Goal: Download file/media

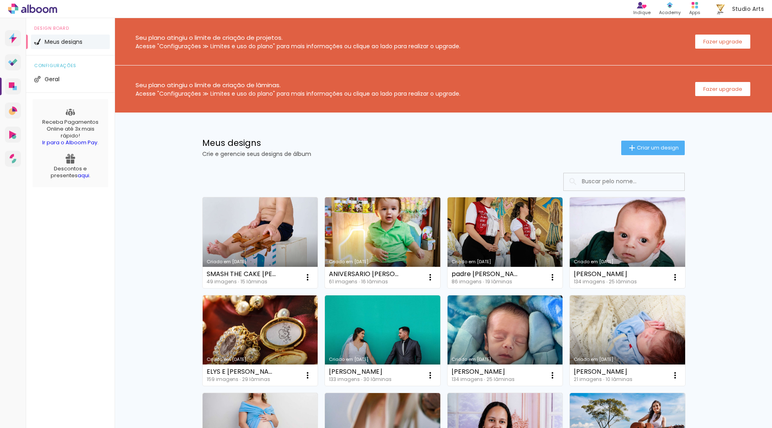
click at [375, 225] on link "Criado em [DATE]" at bounding box center [382, 243] width 115 height 91
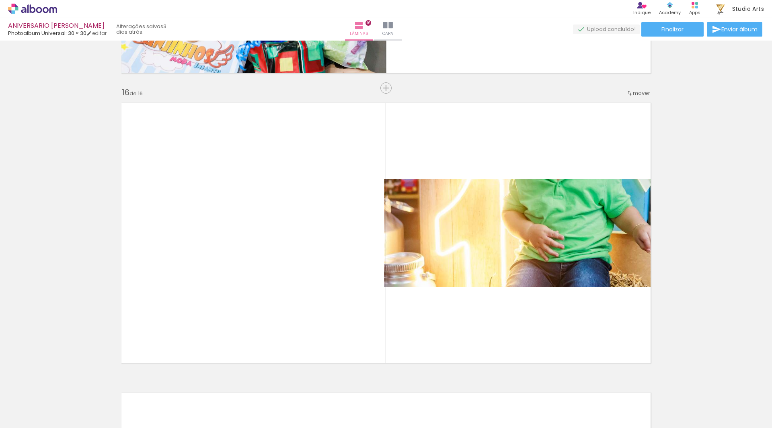
scroll to position [4355, 0]
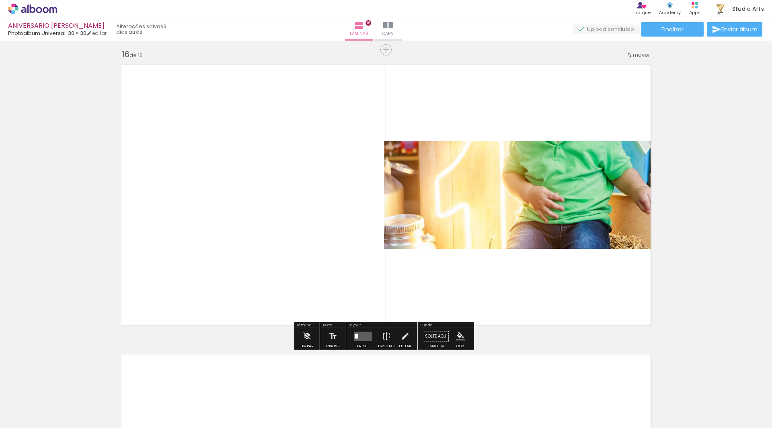
click at [0, 0] on span "Adicionar Fotos" at bounding box center [0, 0] width 0 height 0
click at [0, 0] on input "file" at bounding box center [0, 0] width 0 height 0
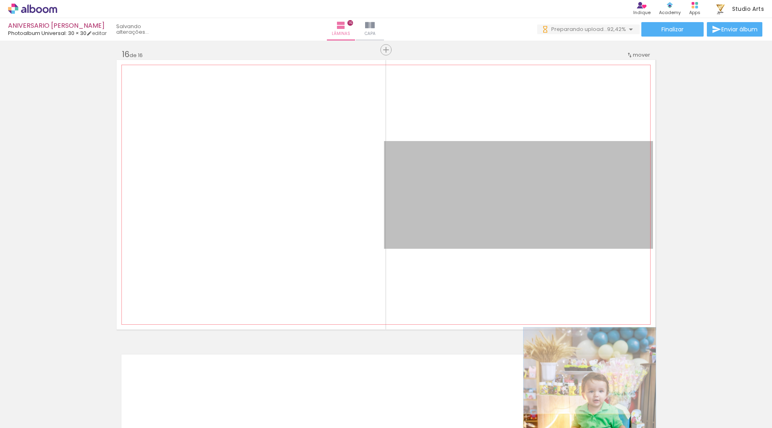
scroll to position [0, 0]
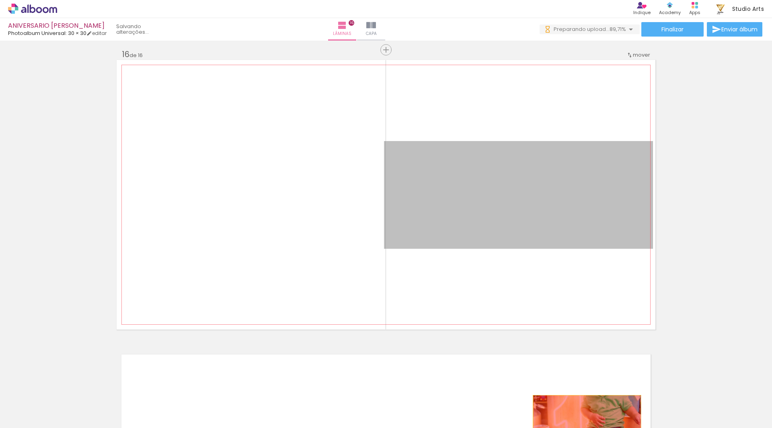
drag, startPoint x: 553, startPoint y: 348, endPoint x: 585, endPoint y: 417, distance: 76.3
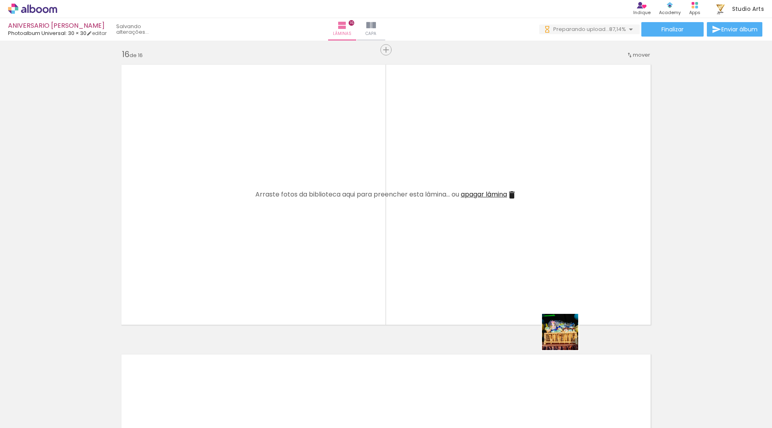
drag, startPoint x: 570, startPoint y: 352, endPoint x: 543, endPoint y: 252, distance: 103.2
click quentale-workspace
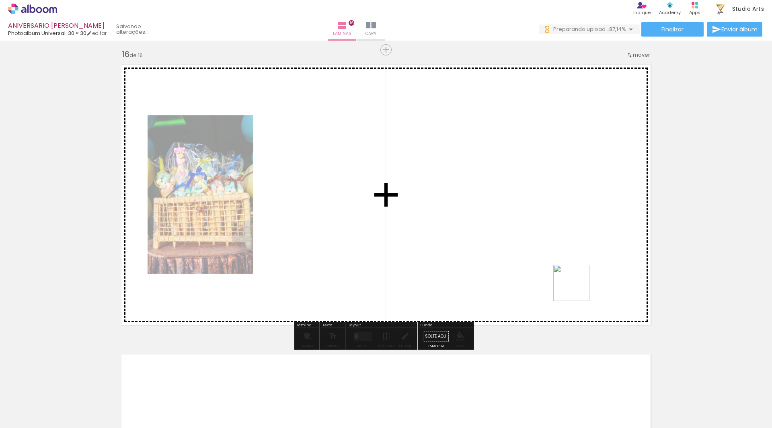
drag, startPoint x: 578, startPoint y: 289, endPoint x: 541, endPoint y: 223, distance: 75.3
click quentale-workspace
drag, startPoint x: 675, startPoint y: 411, endPoint x: 564, endPoint y: 236, distance: 207.3
click quentale-workspace
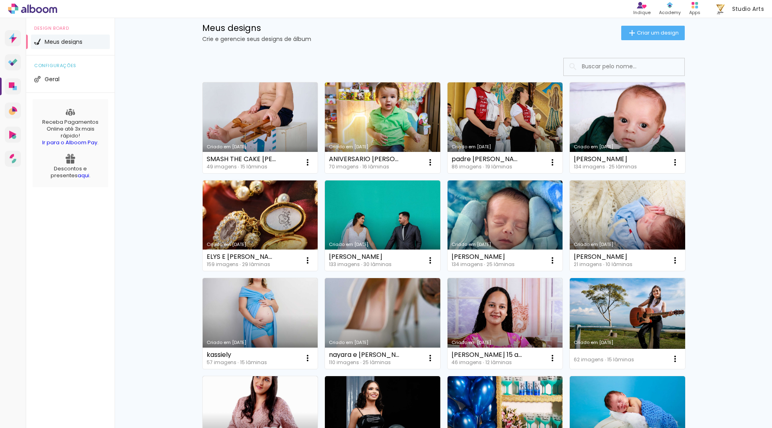
scroll to position [161, 0]
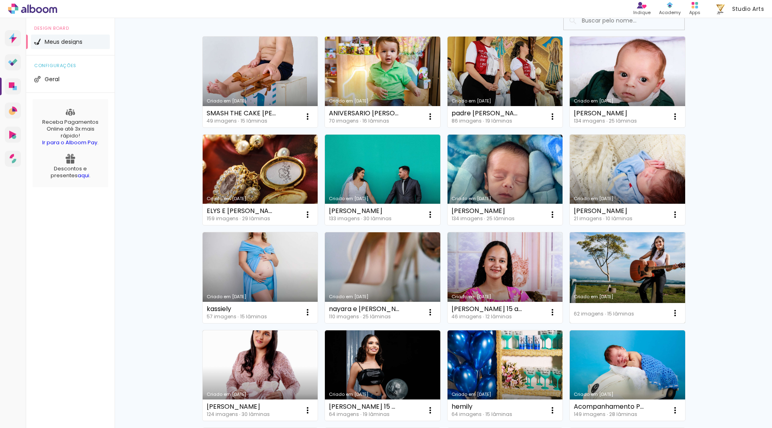
click at [618, 254] on link "Criado em [DATE]" at bounding box center [627, 278] width 115 height 91
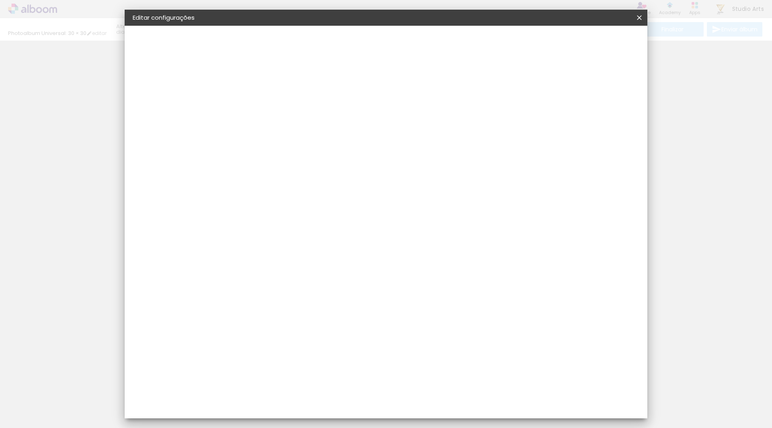
type input "3"
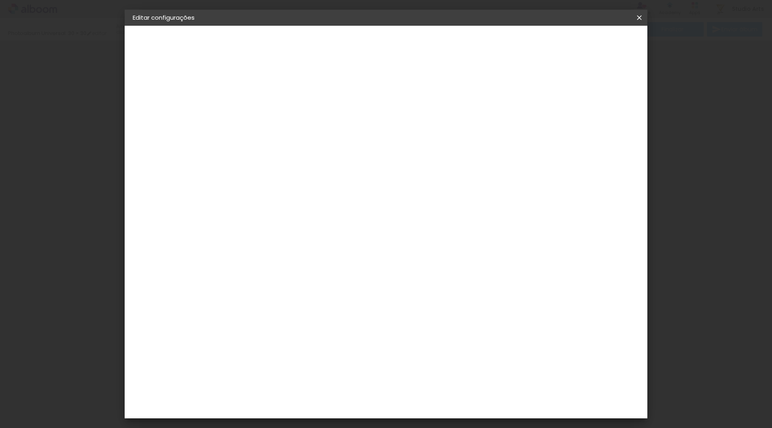
click at [636, 19] on iron-icon at bounding box center [640, 18] width 10 height 8
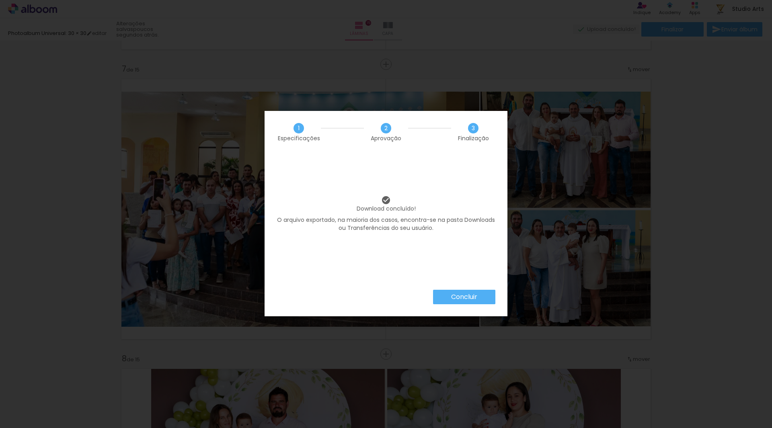
click at [0, 0] on slot "Concluir" at bounding box center [0, 0] width 0 height 0
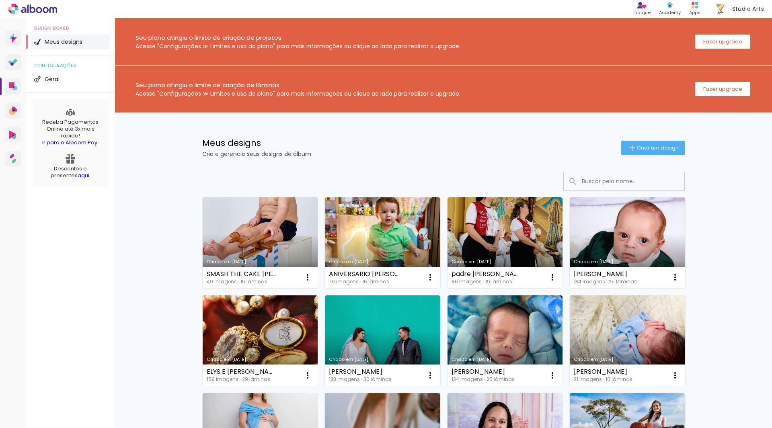
click at [274, 246] on link "Criado em [DATE]" at bounding box center [260, 243] width 115 height 91
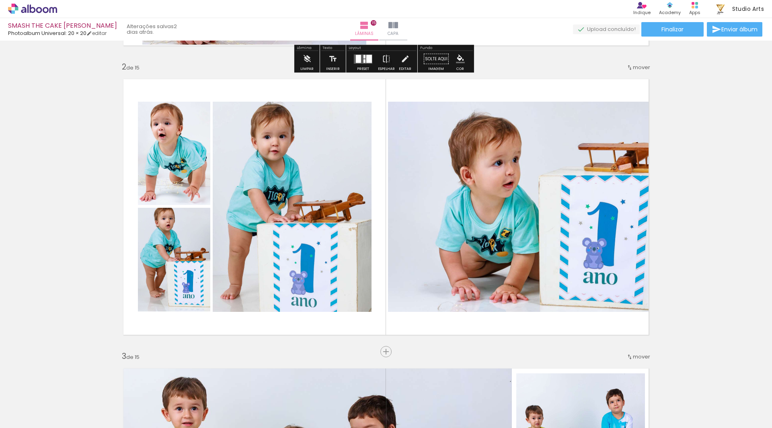
scroll to position [282, 0]
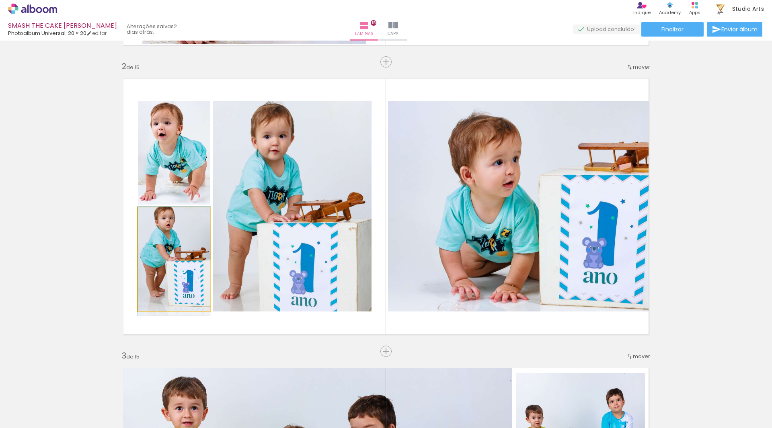
click at [198, 239] on quentale-photo at bounding box center [174, 260] width 73 height 104
drag, startPoint x: 188, startPoint y: 248, endPoint x: 188, endPoint y: 260, distance: 11.7
drag, startPoint x: 187, startPoint y: 245, endPoint x: 187, endPoint y: 270, distance: 25.3
drag, startPoint x: 185, startPoint y: 248, endPoint x: 186, endPoint y: 273, distance: 24.6
drag, startPoint x: 187, startPoint y: 261, endPoint x: 187, endPoint y: 279, distance: 18.5
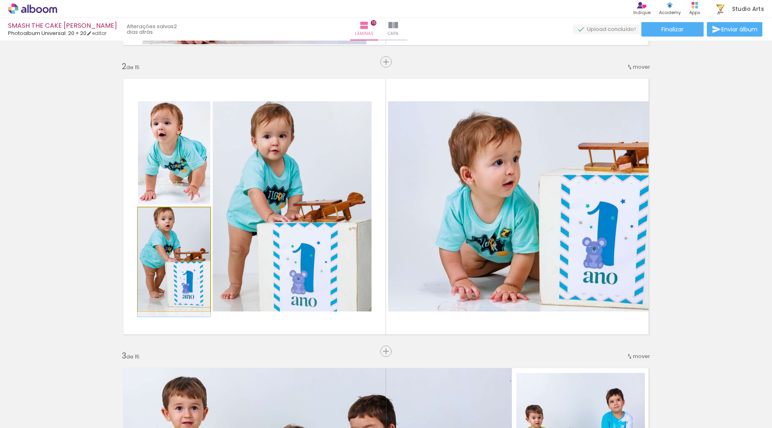
drag, startPoint x: 185, startPoint y: 262, endPoint x: 184, endPoint y: 278, distance: 15.3
click at [179, 223] on quentale-photo at bounding box center [174, 260] width 73 height 104
click at [179, 240] on quentale-photo at bounding box center [174, 260] width 73 height 104
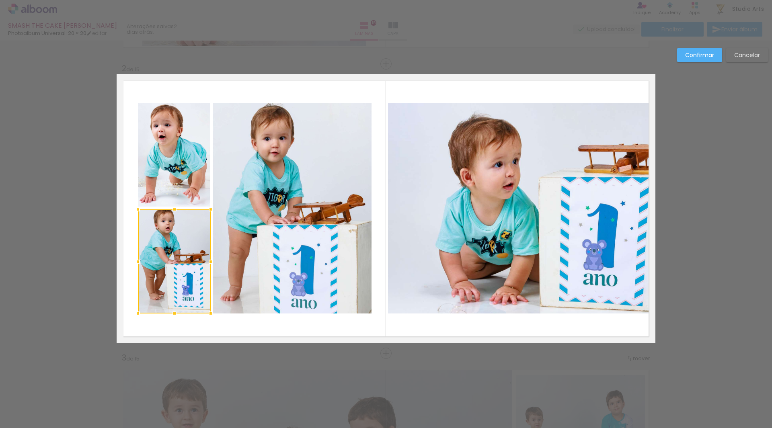
scroll to position [279, 0]
click at [0, 0] on slot "Cancelar" at bounding box center [0, 0] width 0 height 0
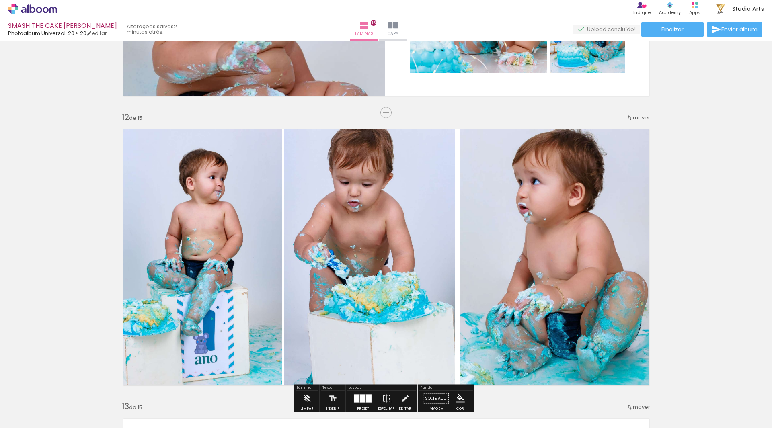
scroll to position [3216, 0]
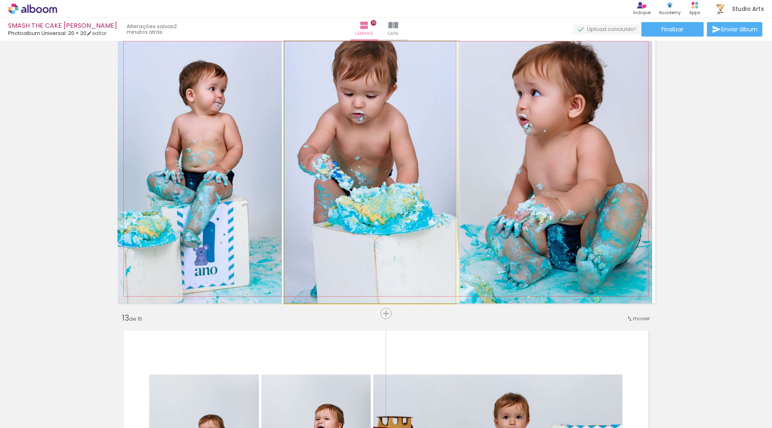
drag, startPoint x: 366, startPoint y: 206, endPoint x: 372, endPoint y: 220, distance: 15.2
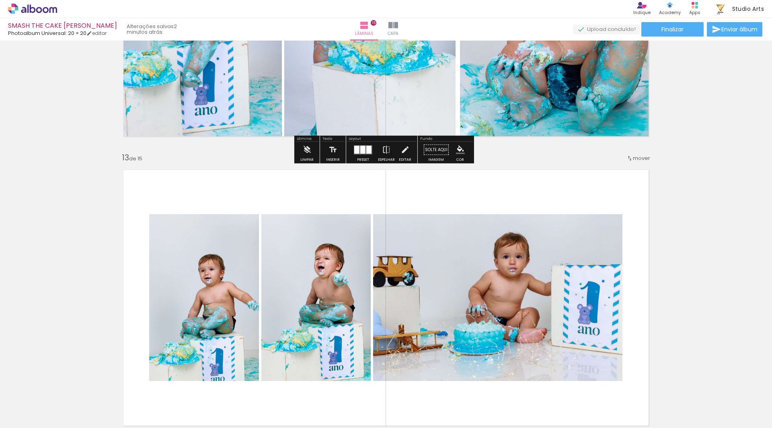
scroll to position [3377, 0]
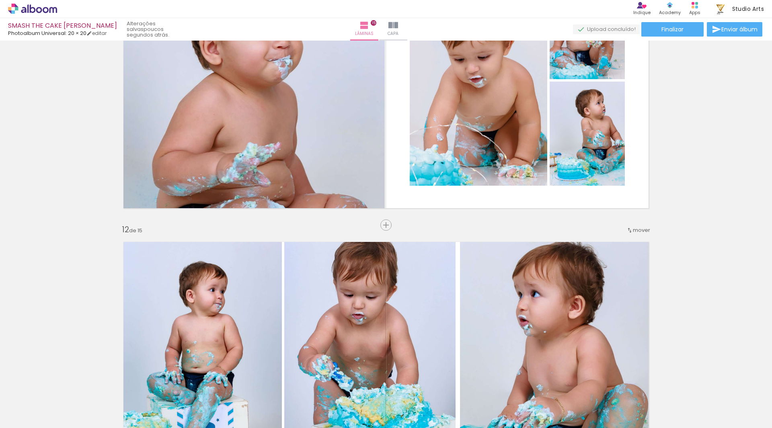
scroll to position [2854, 0]
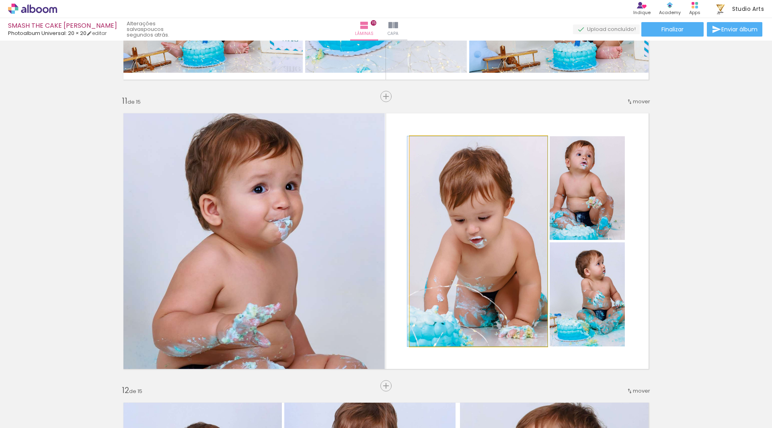
drag, startPoint x: 431, startPoint y: 228, endPoint x: 431, endPoint y: 232, distance: 4.4
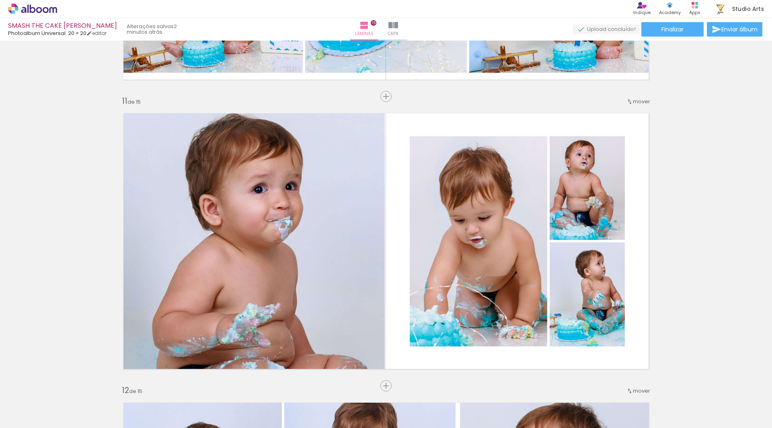
click at [24, 9] on icon at bounding box center [32, 9] width 49 height 10
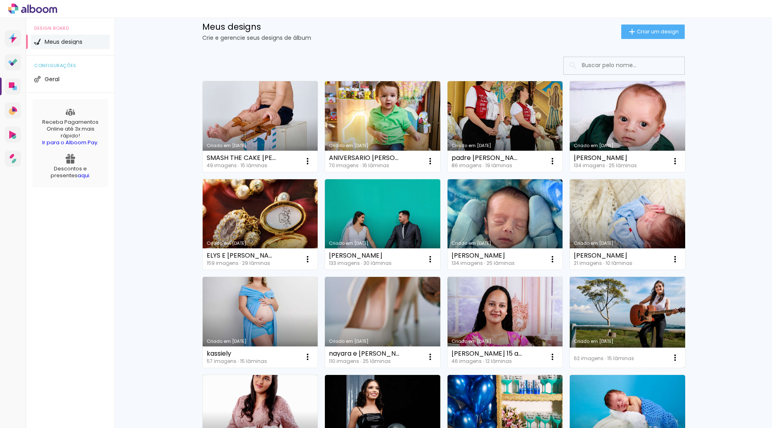
scroll to position [121, 0]
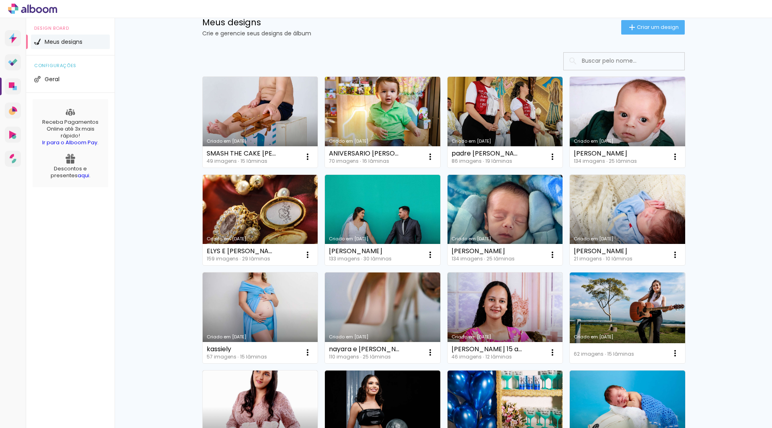
click at [623, 291] on link "Criado em [DATE]" at bounding box center [627, 318] width 115 height 91
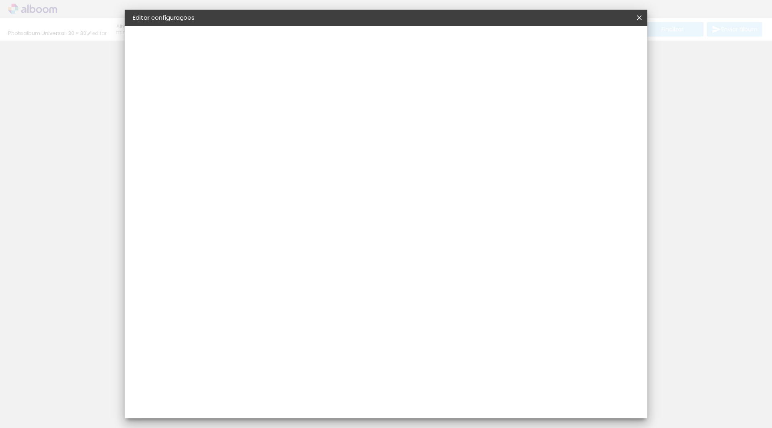
type input "3"
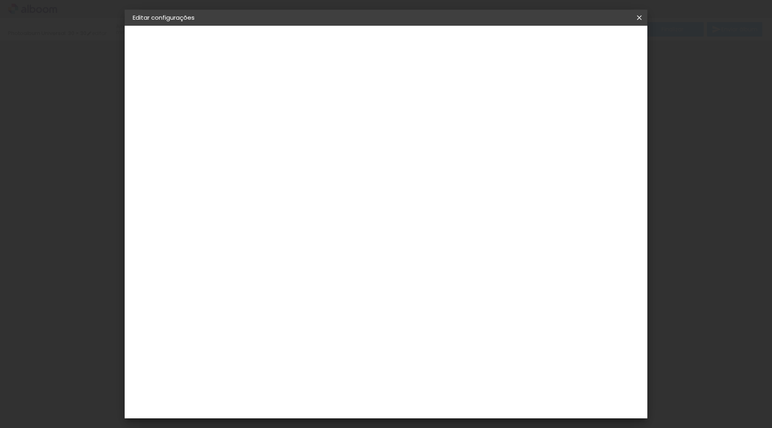
click at [640, 20] on iron-icon at bounding box center [640, 18] width 10 height 8
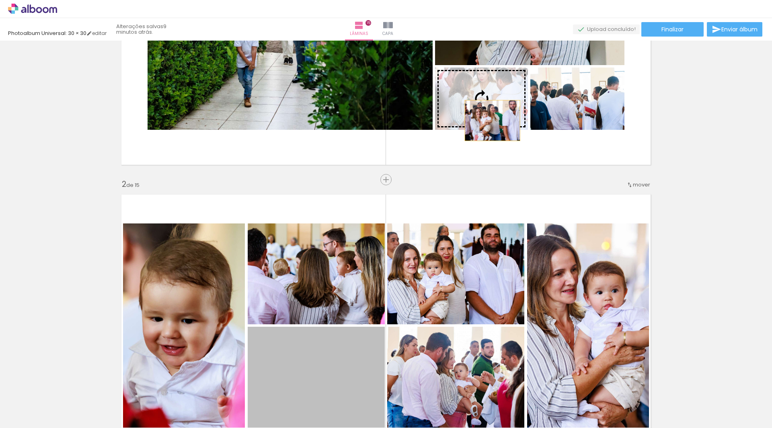
scroll to position [121, 0]
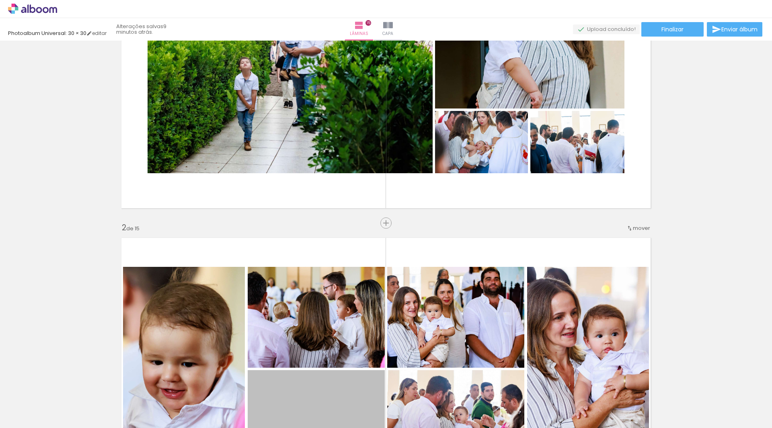
drag, startPoint x: 317, startPoint y: 316, endPoint x: 317, endPoint y: 445, distance: 128.7
click at [317, 428] on html "link( href="../../bower_components/polymer/polymer.html" rel="import" ) picture…" at bounding box center [386, 214] width 772 height 428
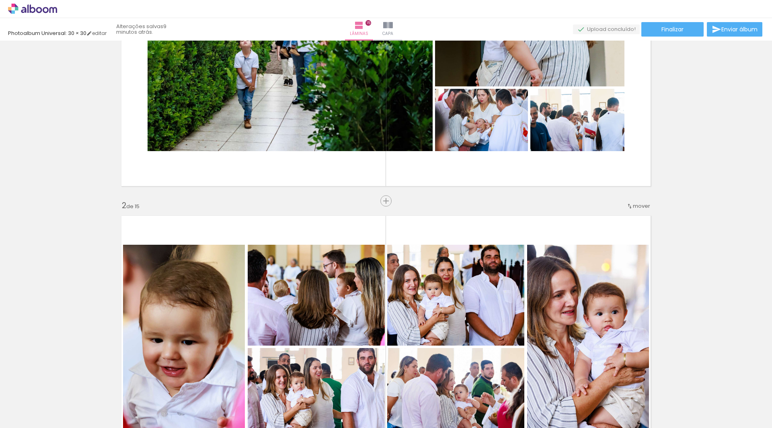
scroll to position [161, 0]
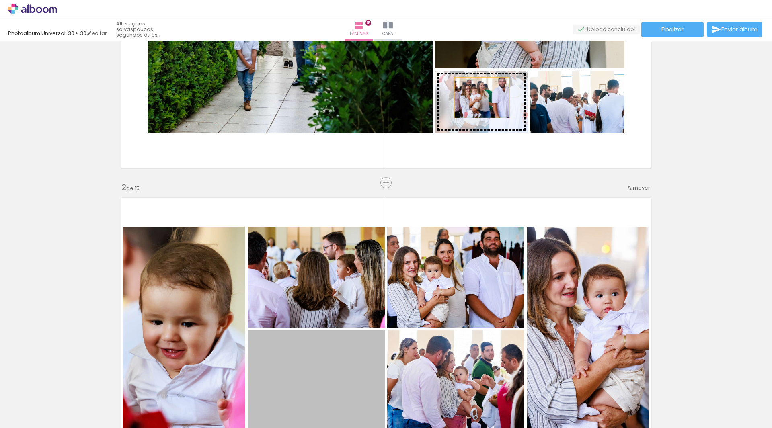
drag, startPoint x: 304, startPoint y: 369, endPoint x: 479, endPoint y: 98, distance: 322.7
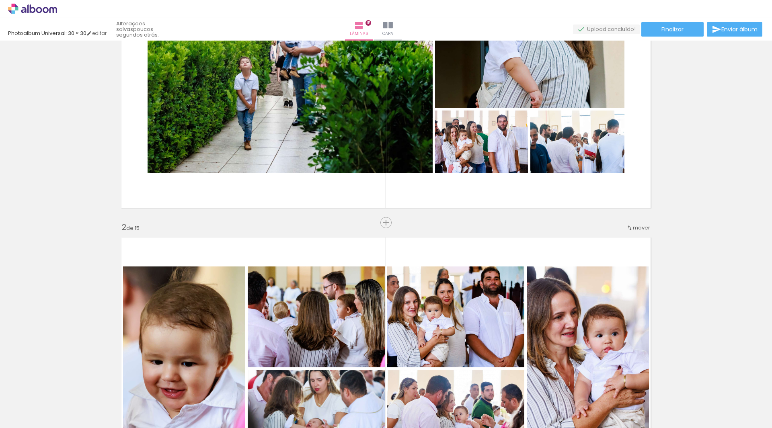
scroll to position [121, 0]
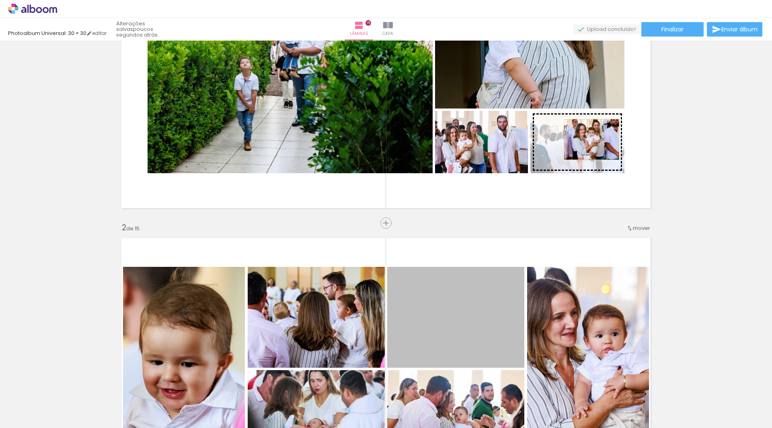
drag, startPoint x: 484, startPoint y: 323, endPoint x: 589, endPoint y: 140, distance: 211.2
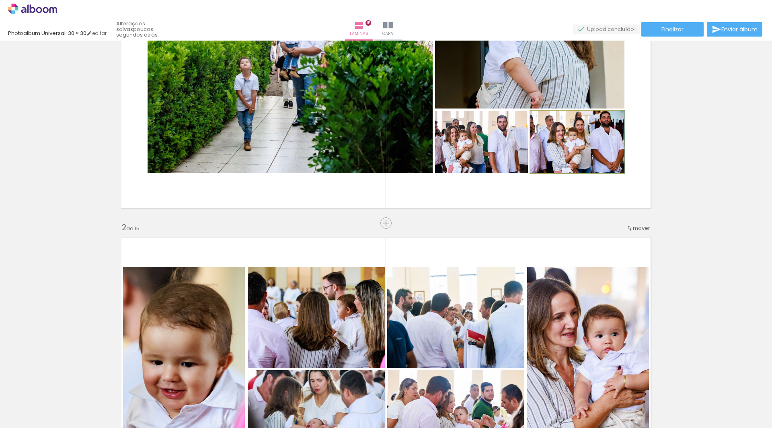
click at [571, 152] on quentale-photo at bounding box center [578, 142] width 94 height 62
type paper-slider "106"
click at [554, 124] on div at bounding box center [551, 119] width 13 height 13
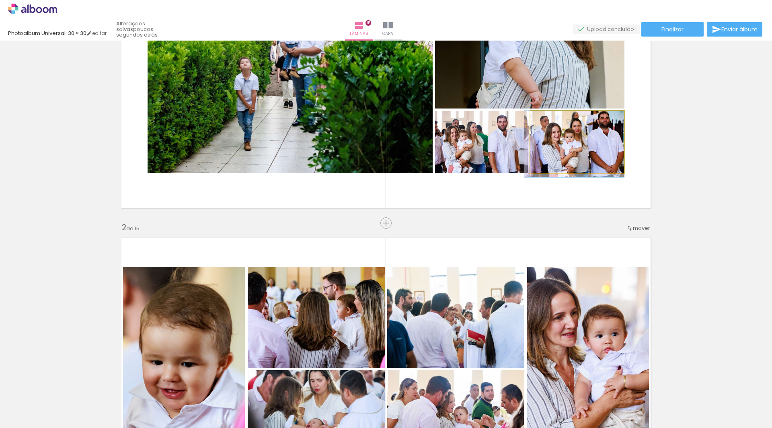
drag, startPoint x: 587, startPoint y: 158, endPoint x: 571, endPoint y: 169, distance: 18.8
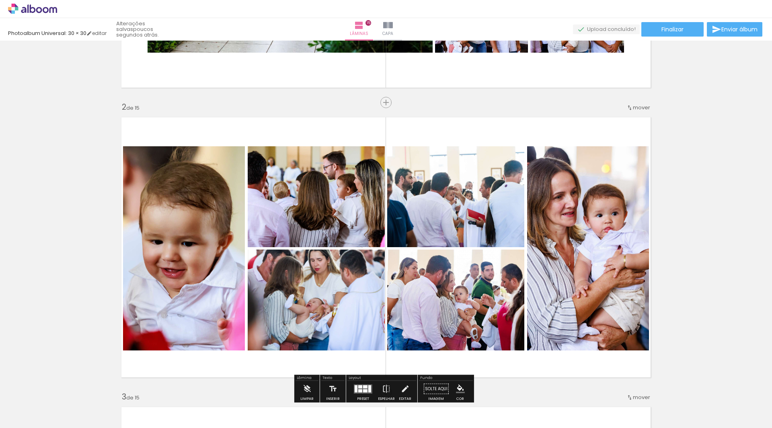
scroll to position [201, 0]
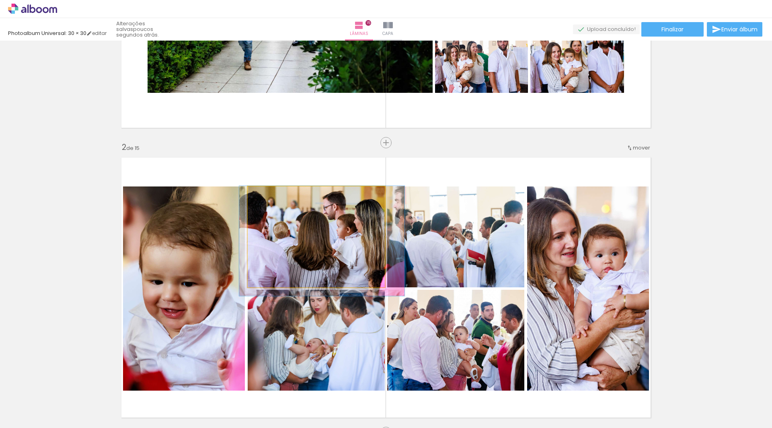
click at [328, 250] on quentale-photo at bounding box center [316, 237] width 137 height 101
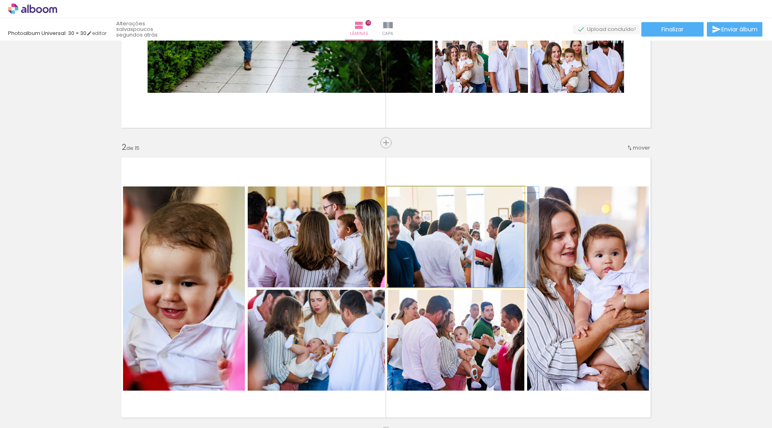
drag, startPoint x: 413, startPoint y: 257, endPoint x: 436, endPoint y: 261, distance: 23.3
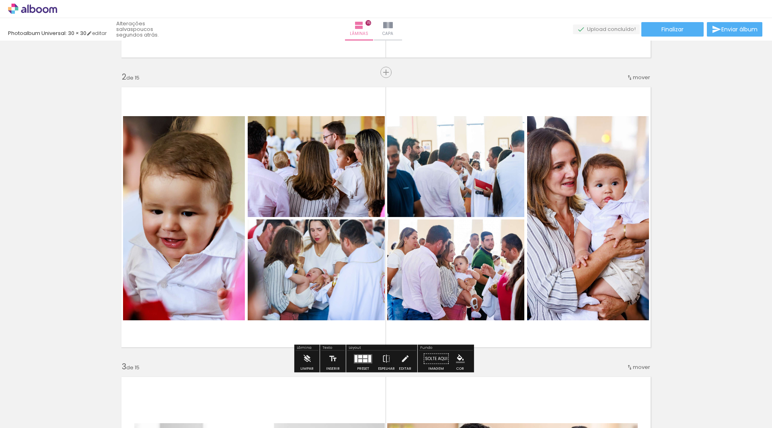
scroll to position [282, 0]
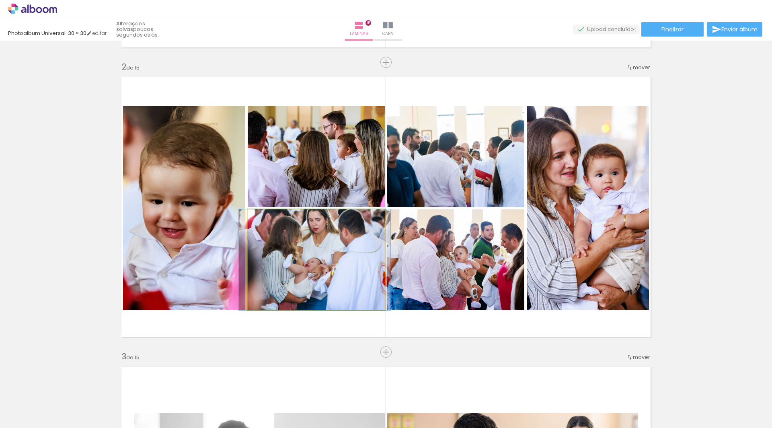
drag, startPoint x: 367, startPoint y: 284, endPoint x: 366, endPoint y: 309, distance: 25.8
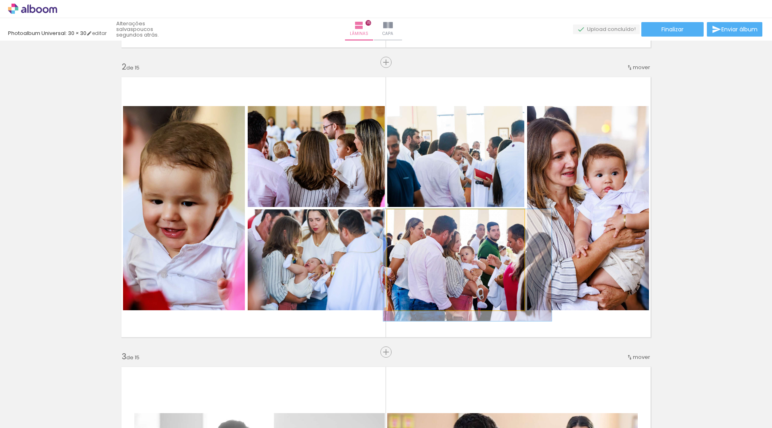
drag, startPoint x: 446, startPoint y: 278, endPoint x: 452, endPoint y: 280, distance: 6.7
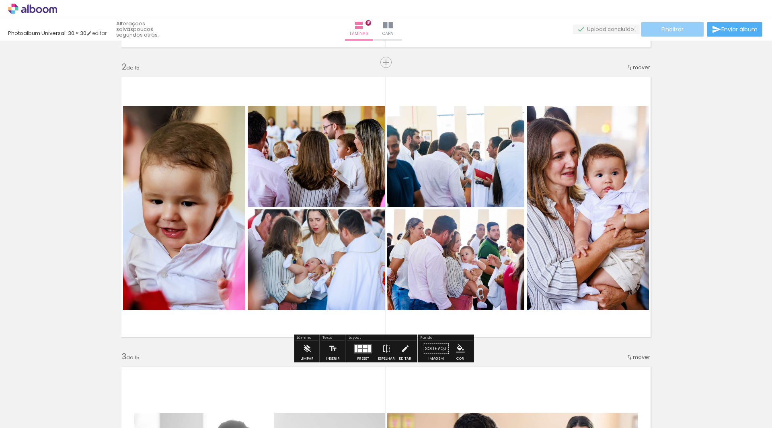
click at [675, 32] on span "Finalizar" at bounding box center [673, 30] width 22 height 6
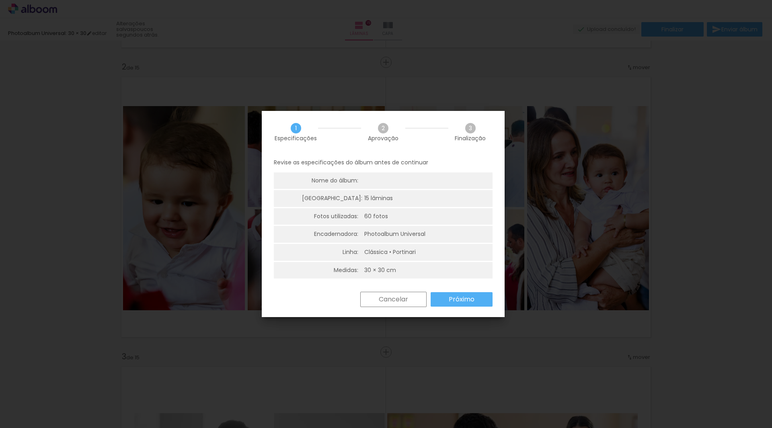
click at [0, 0] on paper-button "Próximo" at bounding box center [0, 0] width 0 height 0
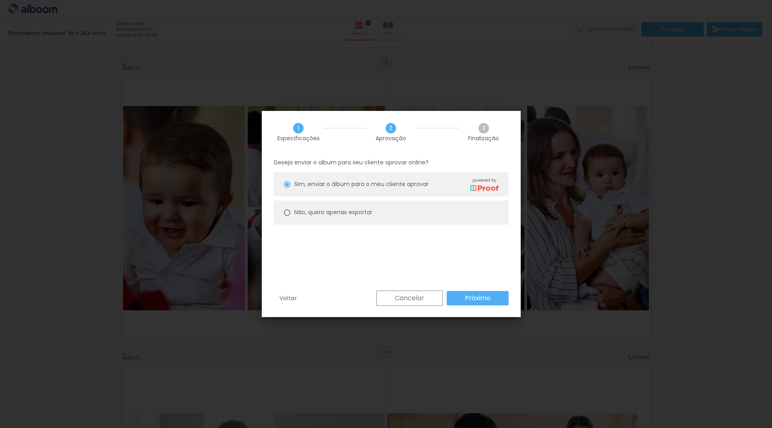
click at [0, 0] on slot "Não, quero apenas exportar" at bounding box center [0, 0] width 0 height 0
type paper-radio-button "on"
click at [0, 0] on slot "Próximo" at bounding box center [0, 0] width 0 height 0
type input "Alta, 300 DPI"
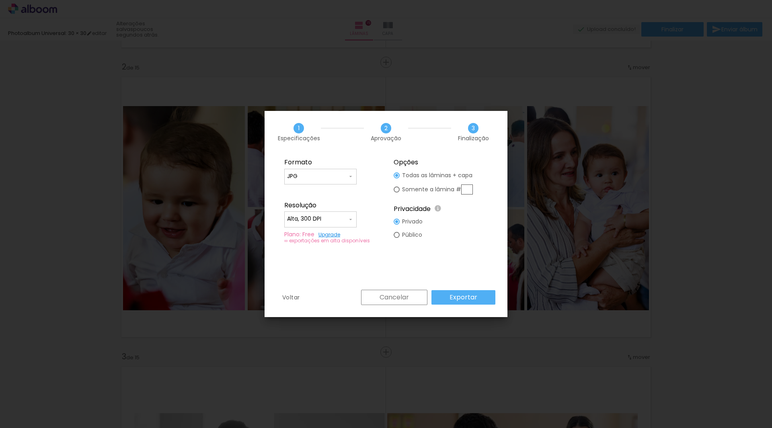
click at [0, 0] on slot "Somente a lâmina #" at bounding box center [0, 0] width 0 height 0
type paper-radio-button "on"
click at [0, 0] on input "text" at bounding box center [0, 0] width 0 height 0
type input "2"
click at [0, 0] on paper-button "Exportar" at bounding box center [0, 0] width 0 height 0
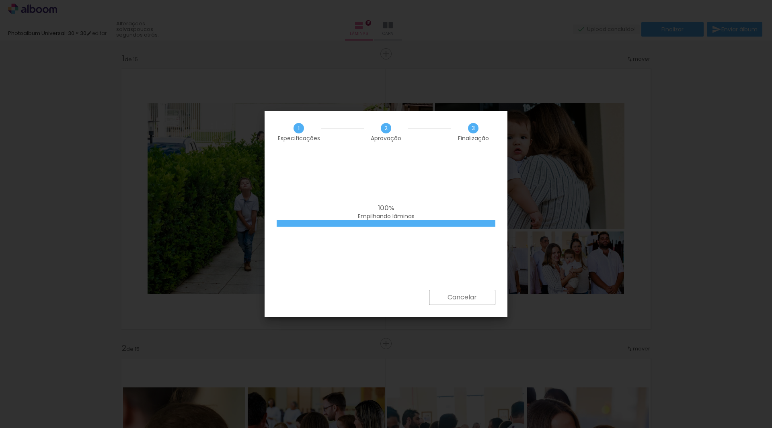
scroll to position [282, 0]
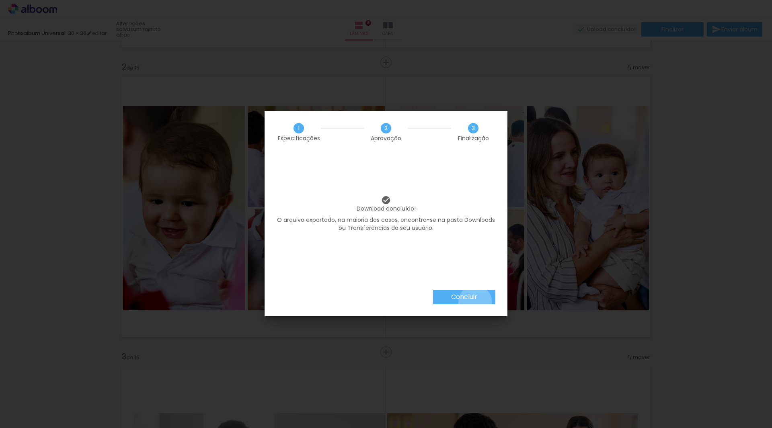
click at [475, 302] on paper-button "Concluir" at bounding box center [464, 297] width 62 height 14
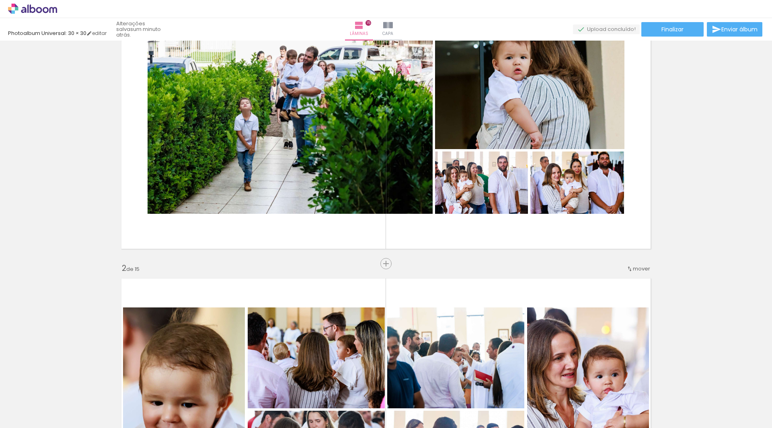
scroll to position [0, 0]
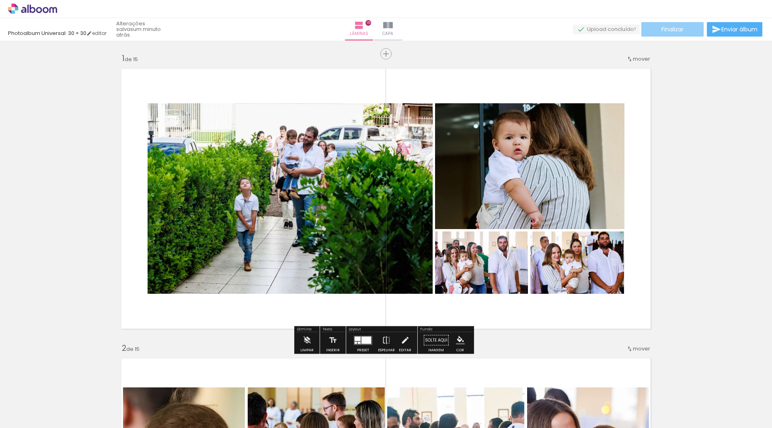
click at [684, 29] on paper-button "Finalizar" at bounding box center [673, 29] width 62 height 14
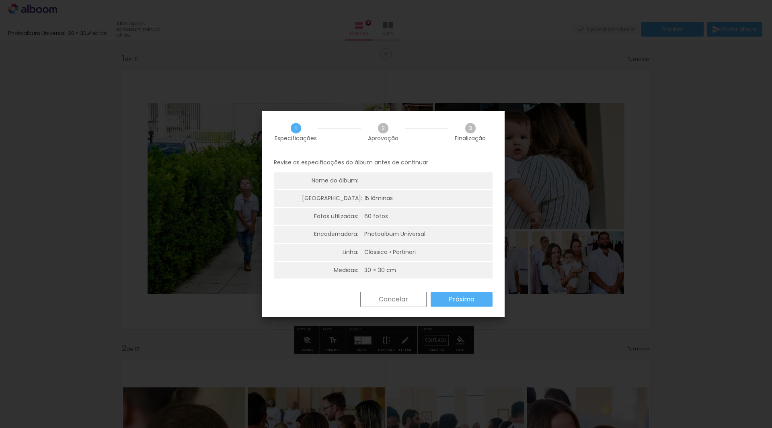
click at [488, 300] on paper-button "Próximo" at bounding box center [462, 299] width 62 height 14
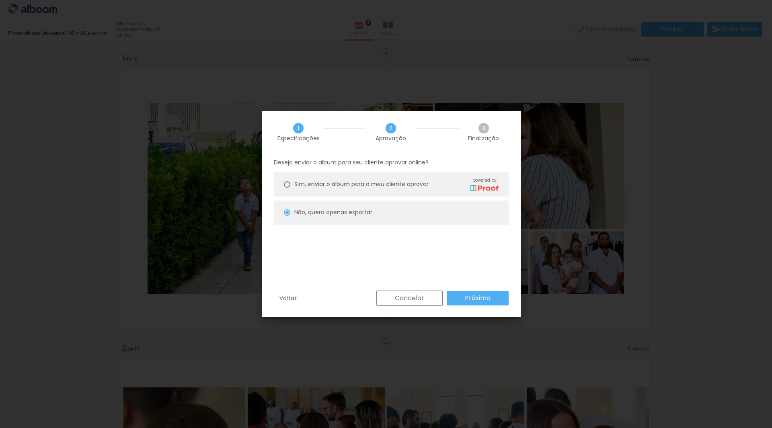
click at [362, 230] on div "Deseja enviar o album para seu cliente aprovar online? [PERSON_NAME], enviar o …" at bounding box center [391, 222] width 259 height 138
click at [461, 300] on paper-button "Próximo" at bounding box center [478, 298] width 62 height 14
type input "Alta, 300 DPI"
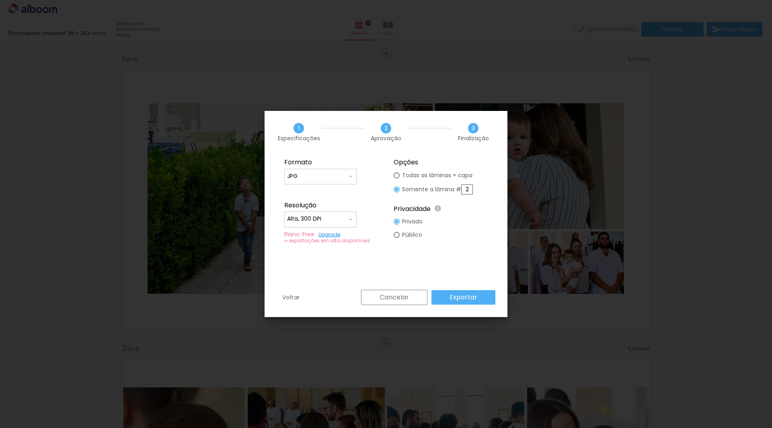
drag, startPoint x: 469, startPoint y: 191, endPoint x: 383, endPoint y: 183, distance: 87.2
click at [383, 183] on div "Formato JPG PDF Resolução Alta, 300 DPI Baixa Plano: Free Upgrade ∞ exportações…" at bounding box center [386, 201] width 219 height 96
type input "1"
click at [0, 0] on slot "Exportar" at bounding box center [0, 0] width 0 height 0
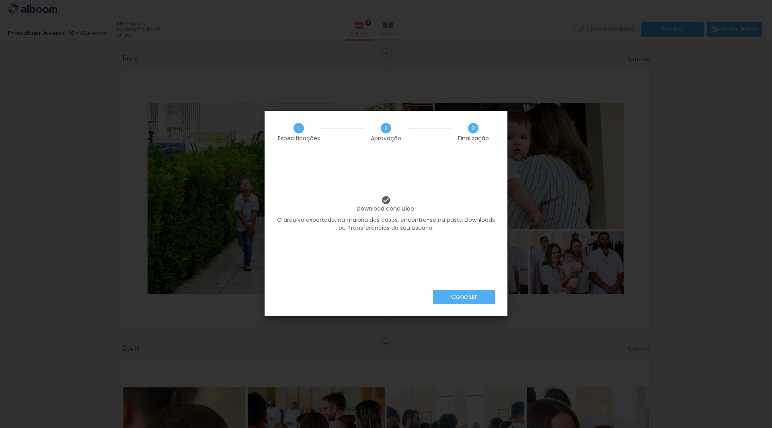
click at [445, 297] on paper-button "Concluir" at bounding box center [464, 297] width 62 height 14
